Goal: Information Seeking & Learning: Learn about a topic

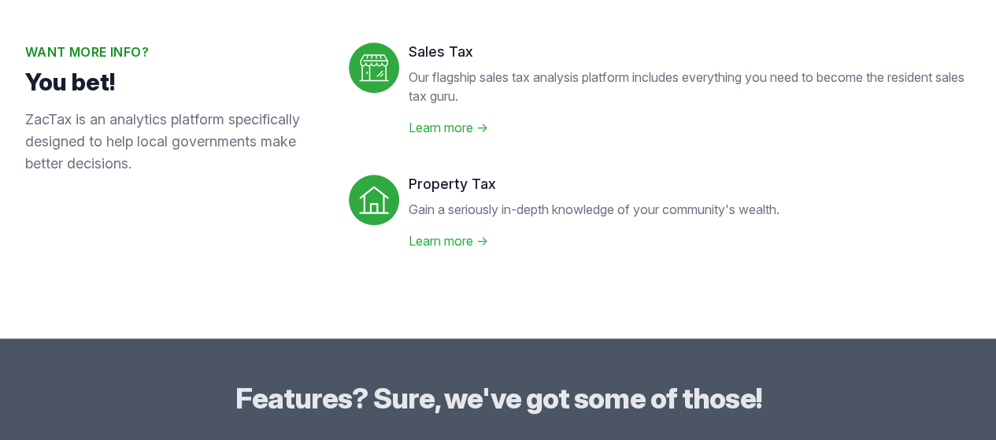
scroll to position [609, 0]
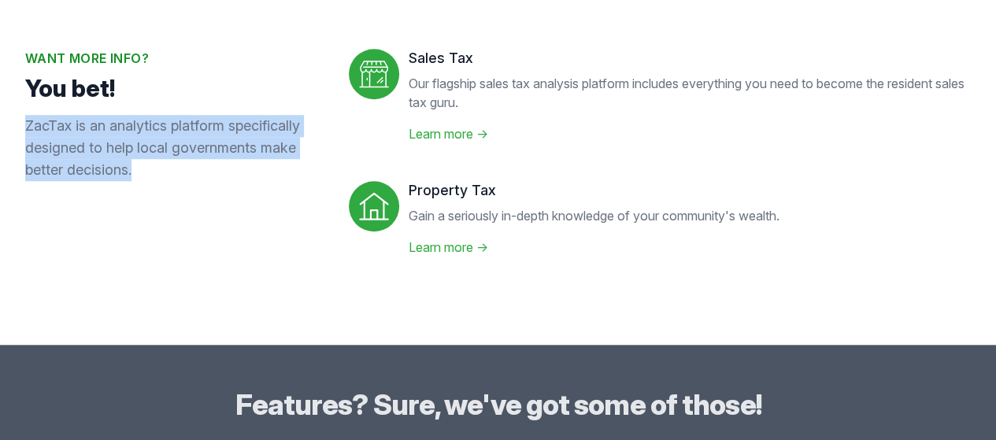
drag, startPoint x: 137, startPoint y: 213, endPoint x: 17, endPoint y: 163, distance: 130.2
click at [17, 163] on div "Want more info? You bet! ZacTax is an analytics platform specifically designed …" at bounding box center [498, 159] width 996 height 372
copy p "ZacTax is an analytics platform specifically designed to help local governments…"
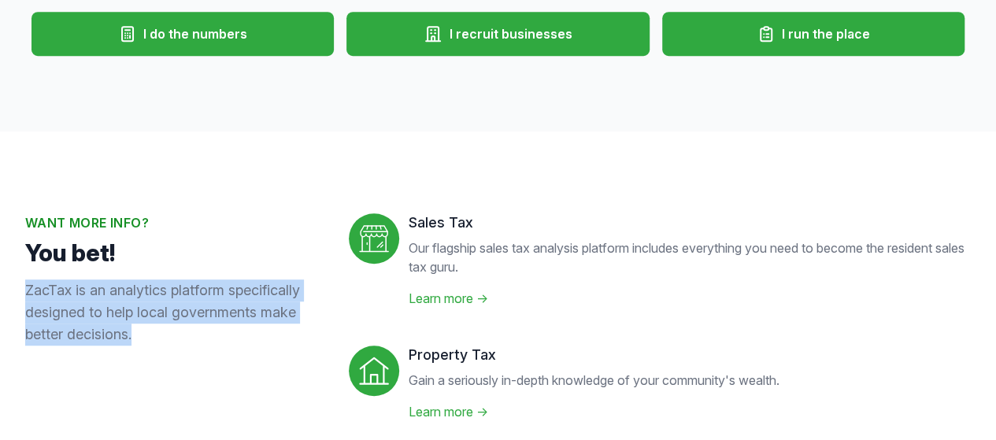
scroll to position [539, 0]
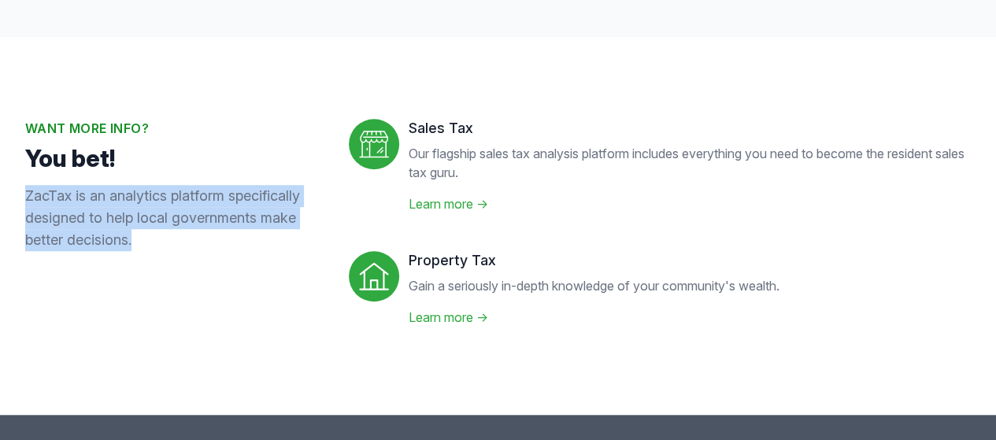
click at [446, 212] on link "Learn more →" at bounding box center [448, 204] width 79 height 16
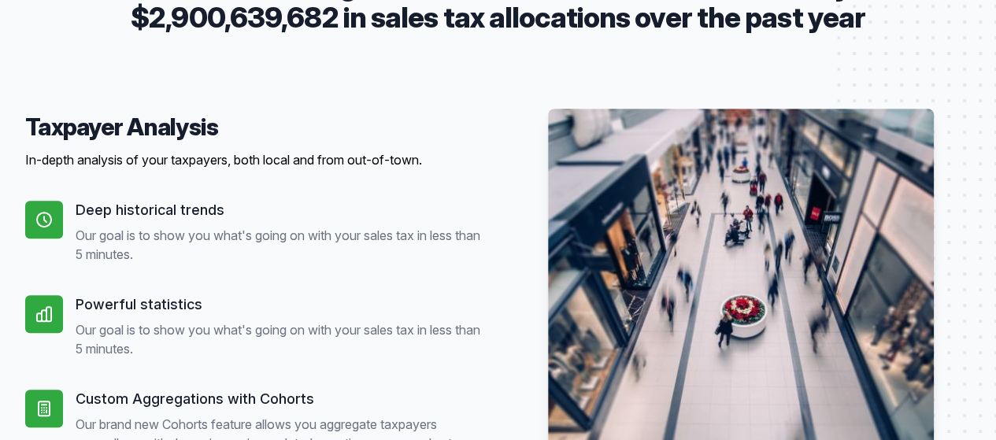
scroll to position [346, 0]
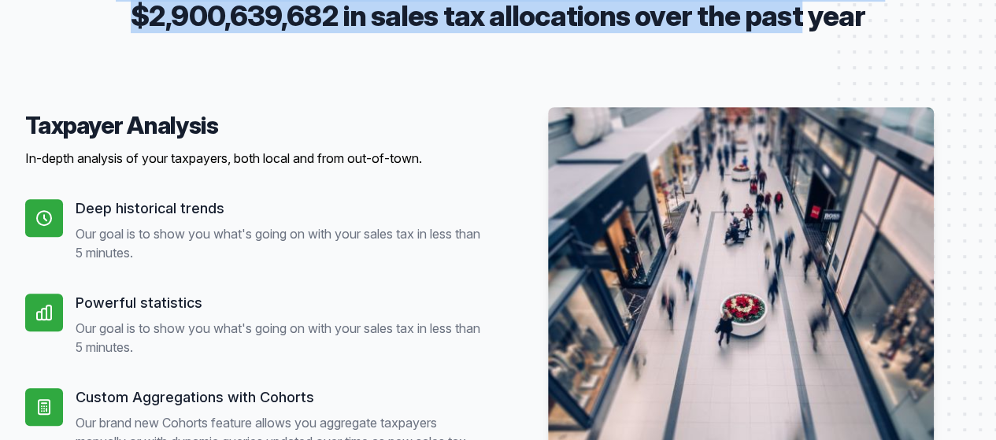
drag, startPoint x: 868, startPoint y: 53, endPoint x: 153, endPoint y: 35, distance: 715.7
click at [153, 31] on p "Texas local governments have used ZacTax to analyze $2,900,639,682 in sales tax…" at bounding box center [498, 0] width 845 height 63
copy p "Texas local governments have used ZacTax to analyze $2,900,639,682 in sales tax…"
